Goal: Task Accomplishment & Management: Manage account settings

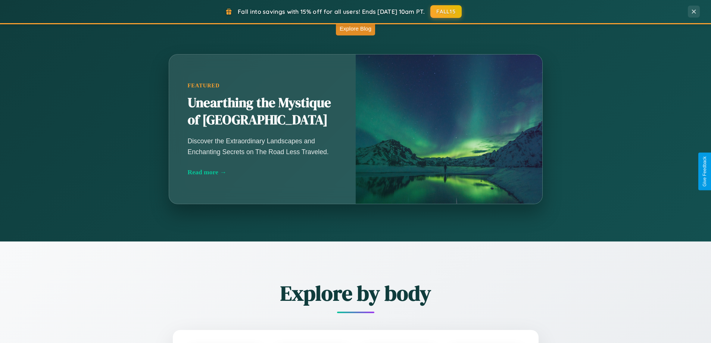
scroll to position [658, 0]
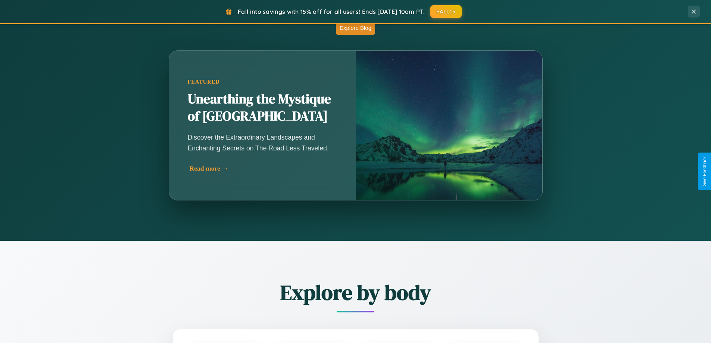
click at [263, 168] on div "Read more →" at bounding box center [264, 169] width 149 height 8
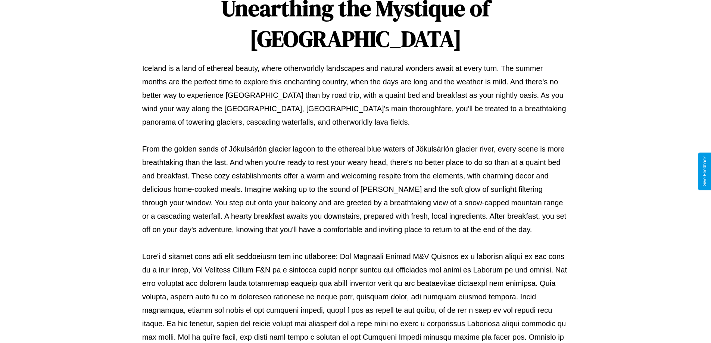
scroll to position [242, 0]
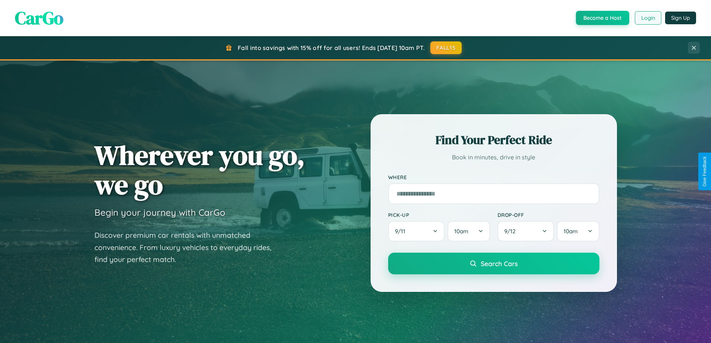
click at [648, 18] on button "Login" at bounding box center [648, 17] width 27 height 13
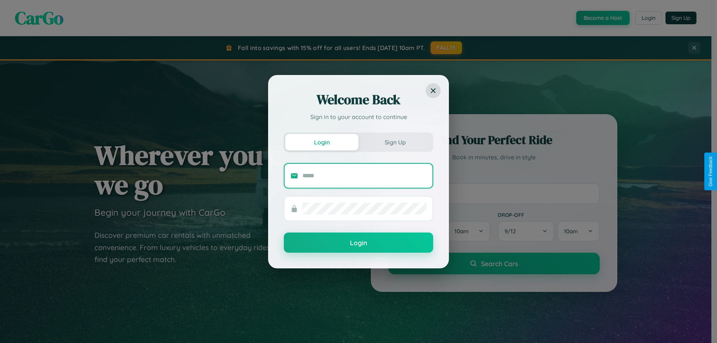
click at [364, 176] on input "text" at bounding box center [364, 176] width 124 height 12
type input "**********"
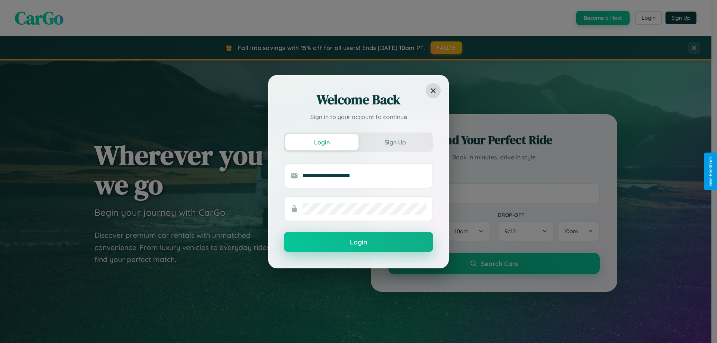
click at [359, 242] on button "Login" at bounding box center [358, 242] width 149 height 20
